Goal: Information Seeking & Learning: Learn about a topic

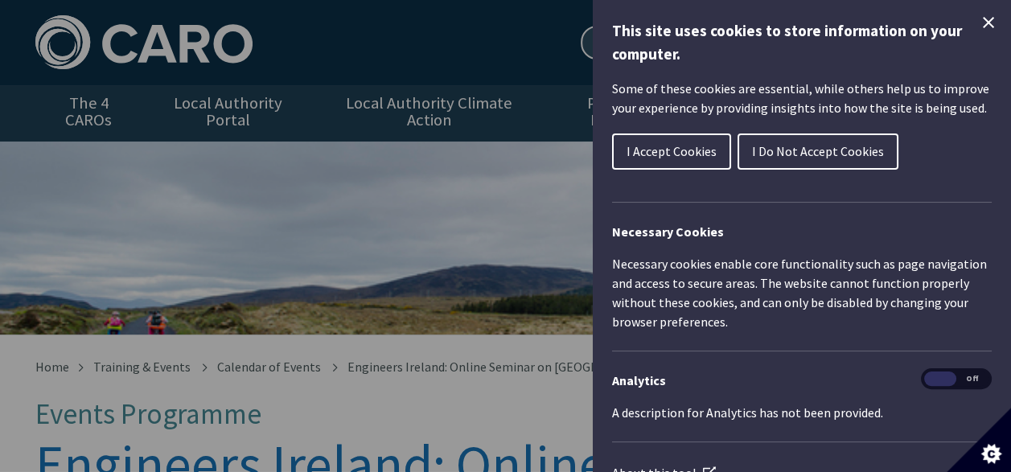
click at [826, 158] on span "I Do Not Accept Cookies" at bounding box center [818, 151] width 132 height 16
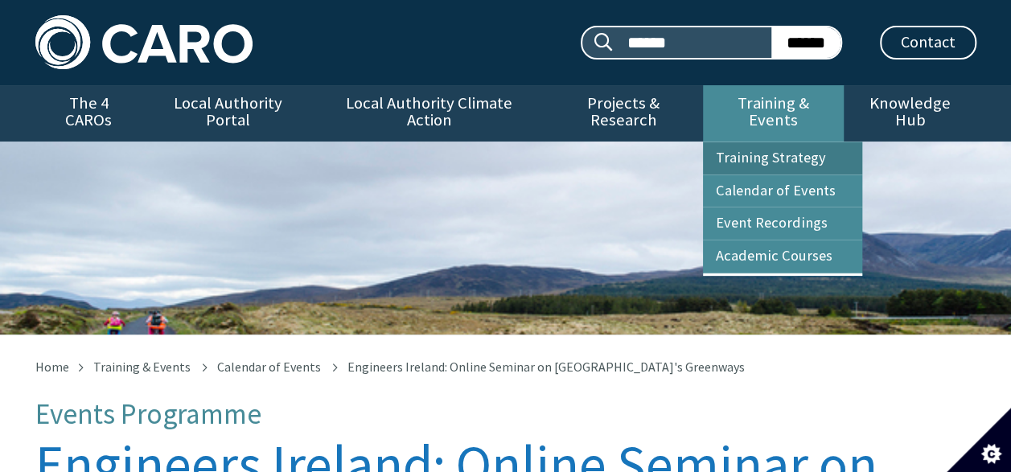
click at [770, 142] on link "Training Strategy" at bounding box center [782, 158] width 159 height 32
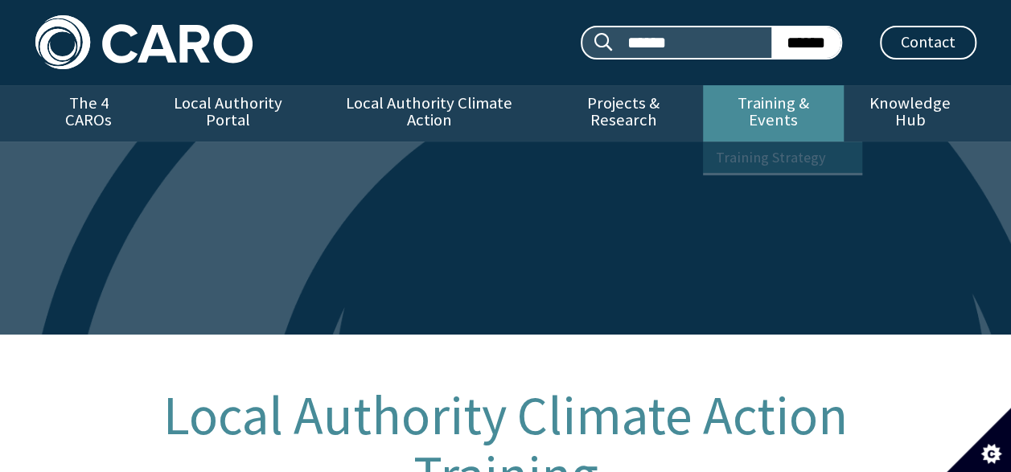
click at [769, 106] on link "Training & Events" at bounding box center [773, 113] width 141 height 56
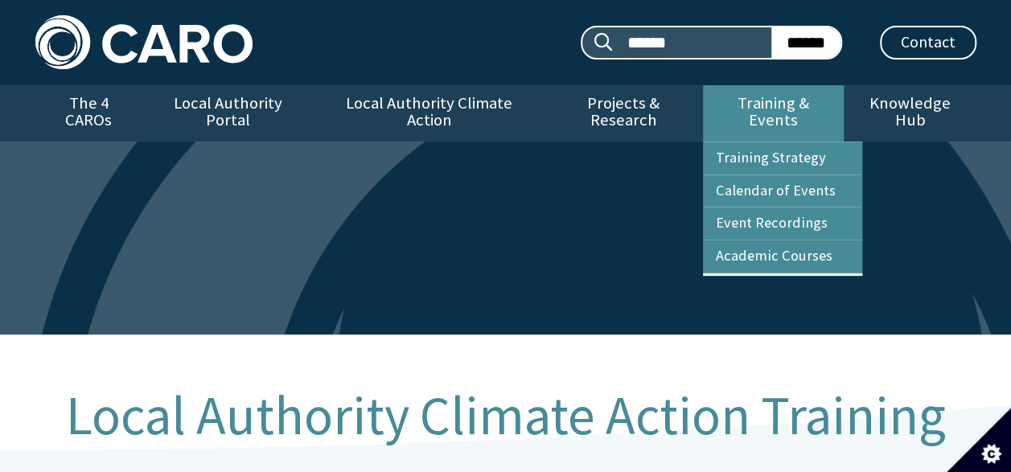
click at [765, 101] on link "Training & Events" at bounding box center [773, 113] width 141 height 56
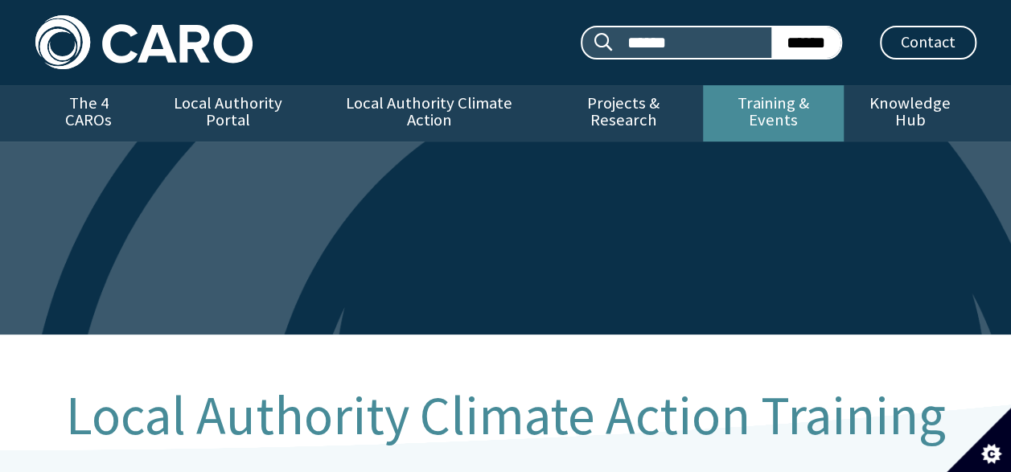
click at [765, 100] on link "Training & Events" at bounding box center [773, 113] width 141 height 56
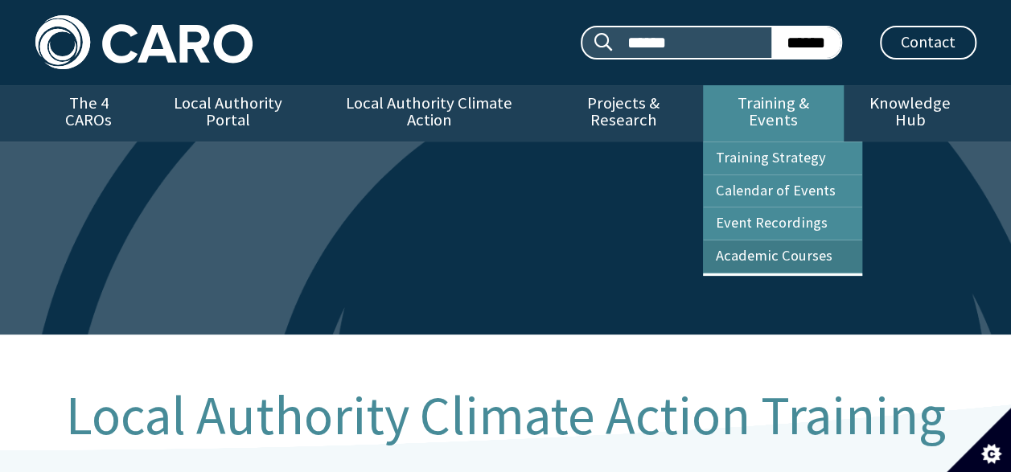
drag, startPoint x: 753, startPoint y: 227, endPoint x: 745, endPoint y: 225, distance: 8.2
click at [745, 240] on link "Academic Courses" at bounding box center [782, 256] width 159 height 32
